Goal: Use online tool/utility: Utilize a website feature to perform a specific function

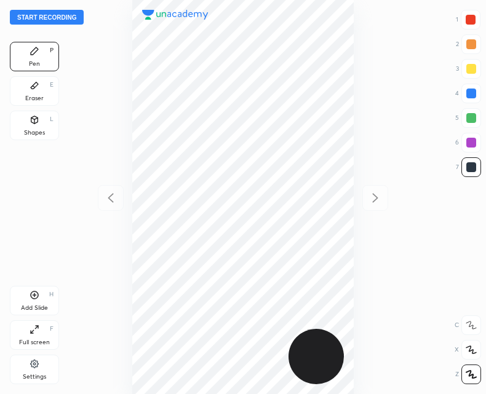
scroll to position [394, 289]
click at [58, 18] on button "Start recording" at bounding box center [47, 17] width 74 height 15
click at [38, 309] on div "Add Slide" at bounding box center [34, 308] width 27 height 6
click at [114, 188] on div at bounding box center [111, 198] width 26 height 26
click at [370, 202] on icon at bounding box center [375, 198] width 15 height 15
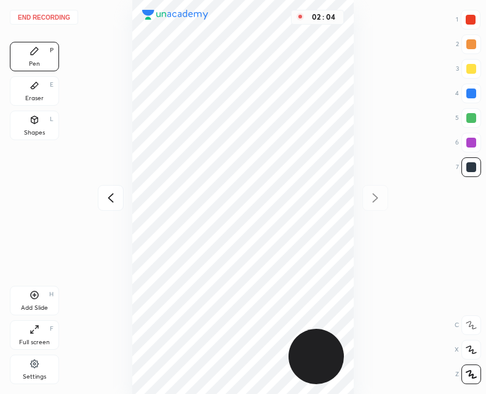
click at [34, 298] on icon at bounding box center [35, 295] width 10 height 10
click at [49, 16] on button "End recording" at bounding box center [44, 17] width 68 height 15
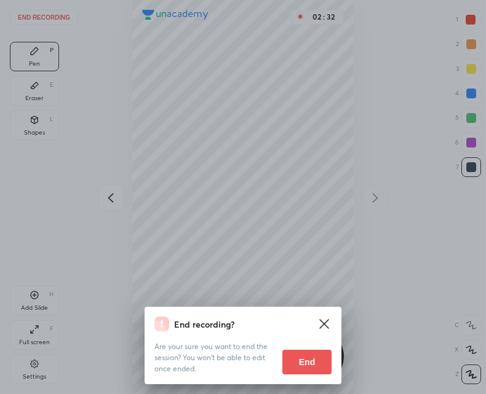
click at [302, 358] on button "End" at bounding box center [306, 362] width 49 height 25
